Goal: Task Accomplishment & Management: Manage account settings

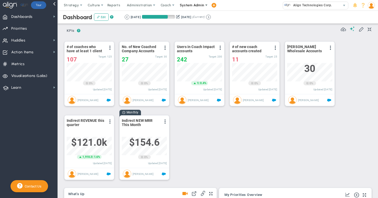
click at [189, 5] on span "System Admin" at bounding box center [192, 5] width 24 height 4
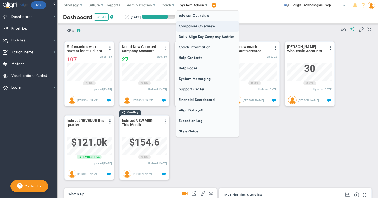
click at [186, 25] on span "Companies Overview" at bounding box center [207, 26] width 63 height 11
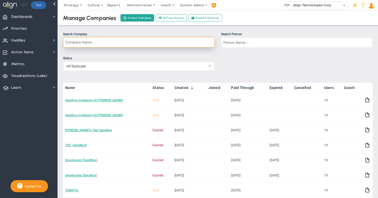
click at [71, 43] on input "Search Company" at bounding box center [139, 42] width 152 height 11
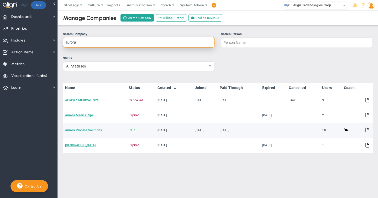
type input "aurora"
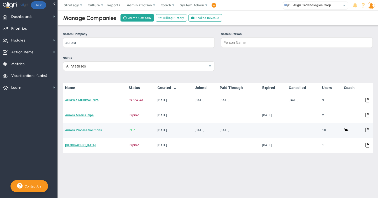
click at [73, 129] on link "Aurora Process Solutions" at bounding box center [83, 131] width 37 height 4
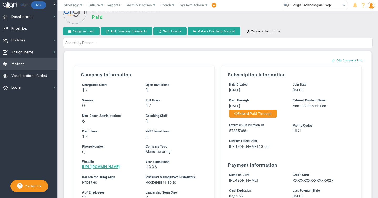
scroll to position [9, 0]
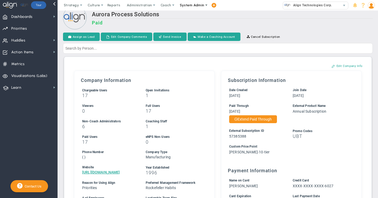
click at [189, 5] on span "System Admin" at bounding box center [192, 5] width 24 height 4
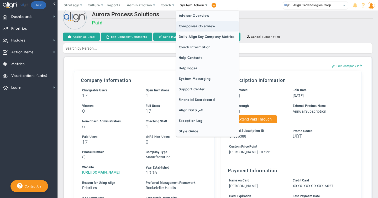
click at [186, 24] on span "Companies Overview" at bounding box center [207, 26] width 63 height 11
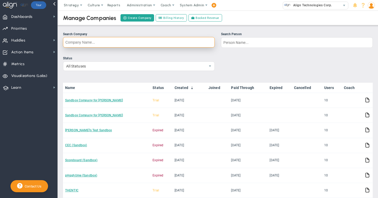
click at [86, 43] on input "Search Company" at bounding box center [139, 42] width 152 height 11
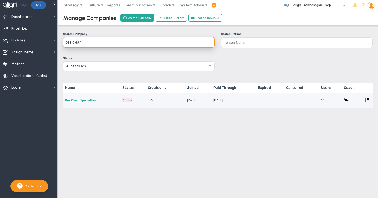
type input "bee clean"
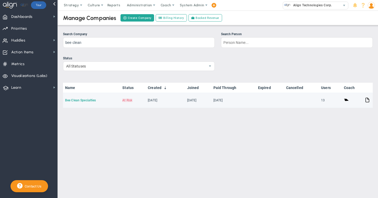
click at [76, 100] on link "Bee Clean Specialties" at bounding box center [80, 101] width 31 height 4
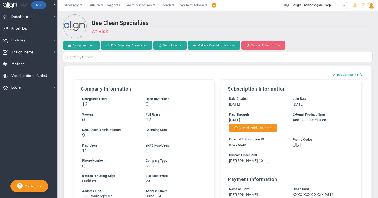
click at [262, 45] on button "Cancel Subscription" at bounding box center [264, 45] width 44 height 8
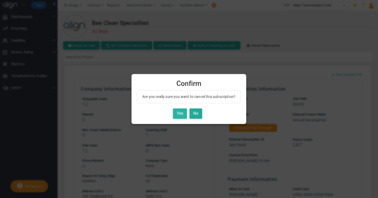
click at [180, 113] on button "Yes" at bounding box center [180, 114] width 14 height 10
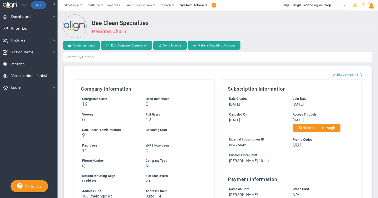
click at [198, 6] on span "System Admin" at bounding box center [192, 5] width 24 height 4
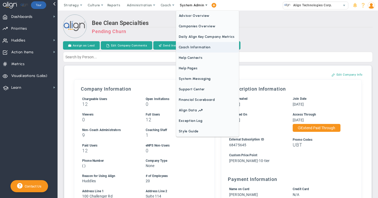
click at [193, 45] on span "Coach Information" at bounding box center [207, 47] width 63 height 11
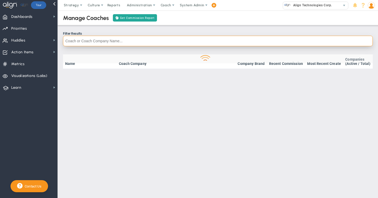
click at [124, 41] on input "text" at bounding box center [218, 41] width 310 height 11
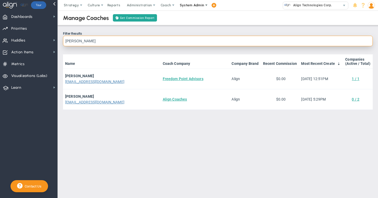
type input "[PERSON_NAME]"
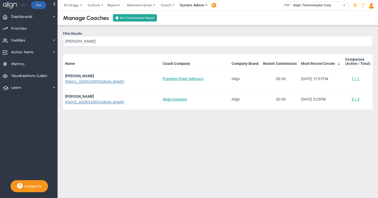
click at [193, 3] on span "System Admin" at bounding box center [192, 5] width 24 height 4
click at [298, 152] on main "Manage Coaches Get Commission Report Filter Results [PERSON_NAME] Name Coach Co…" at bounding box center [218, 105] width 321 height 188
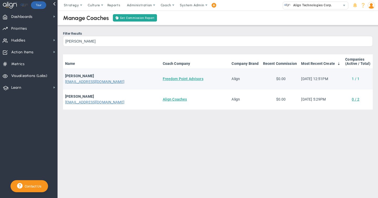
click at [357, 79] on link "1 / 1" at bounding box center [356, 79] width 8 height 4
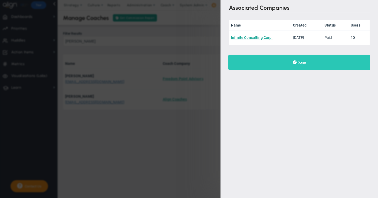
click at [300, 63] on span "Done" at bounding box center [302, 62] width 8 height 4
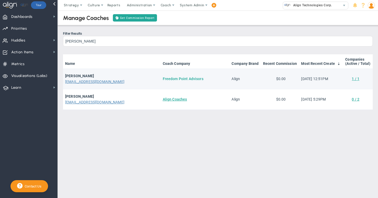
click at [175, 80] on link "Freedom Point Advisors" at bounding box center [183, 79] width 41 height 4
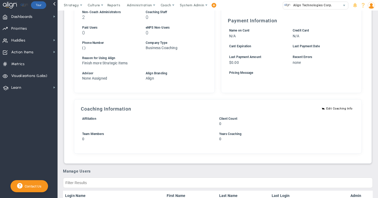
scroll to position [207, 0]
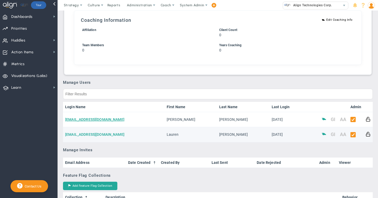
click at [97, 134] on link "[EMAIL_ADDRESS][DOMAIN_NAME]" at bounding box center [94, 134] width 59 height 4
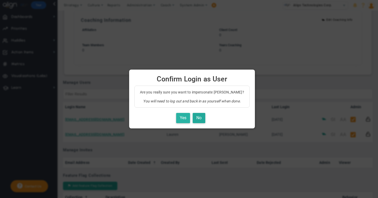
click at [178, 120] on button "Yes" at bounding box center [183, 118] width 14 height 10
